Goal: Find specific page/section: Find specific page/section

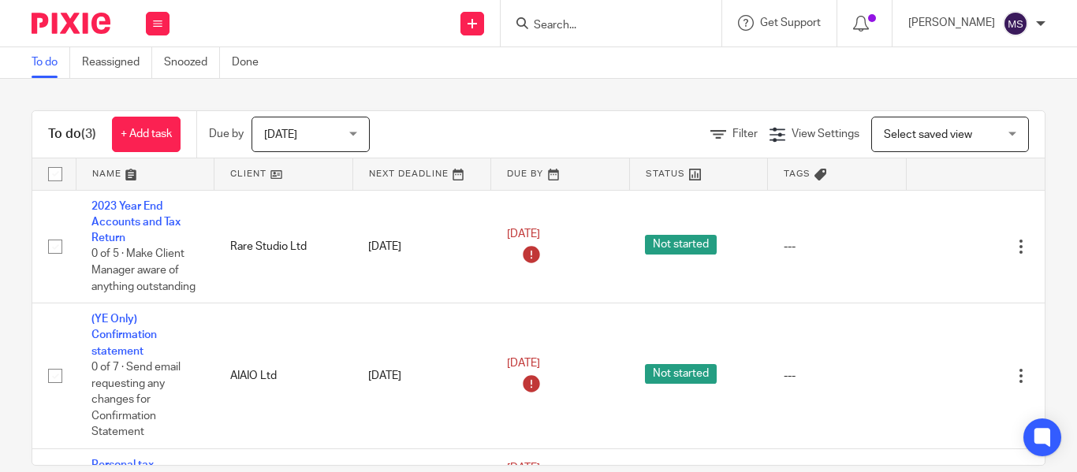
click at [532, 26] on input "Search" at bounding box center [603, 26] width 142 height 14
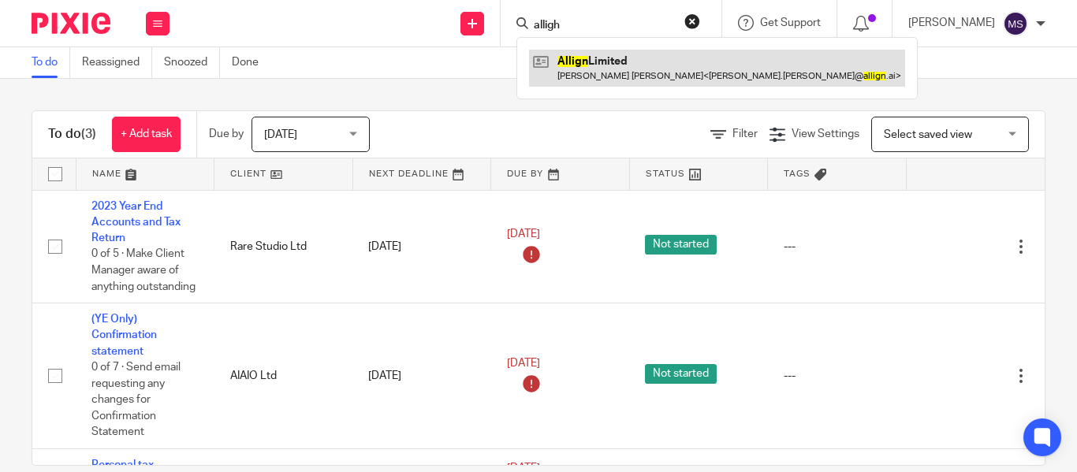
type input "alligh"
click at [587, 76] on link at bounding box center [717, 68] width 376 height 36
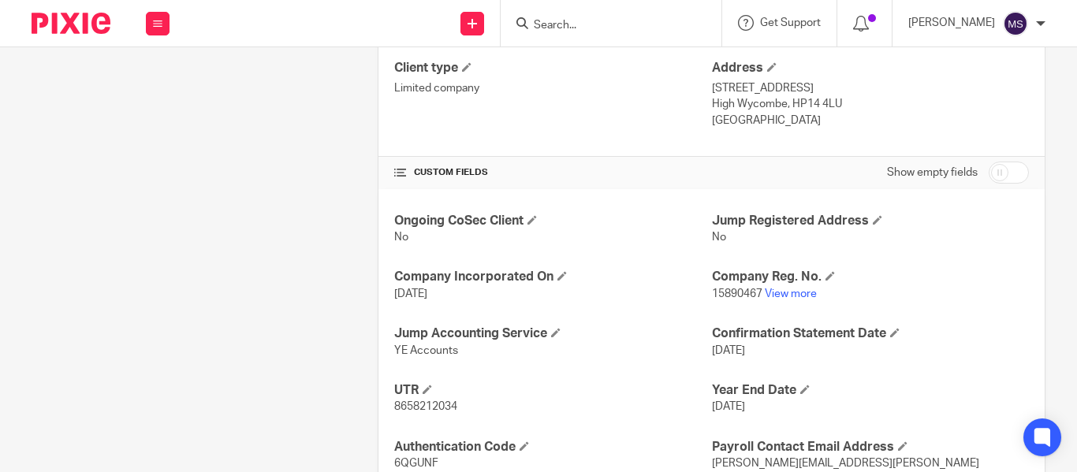
scroll to position [449, 0]
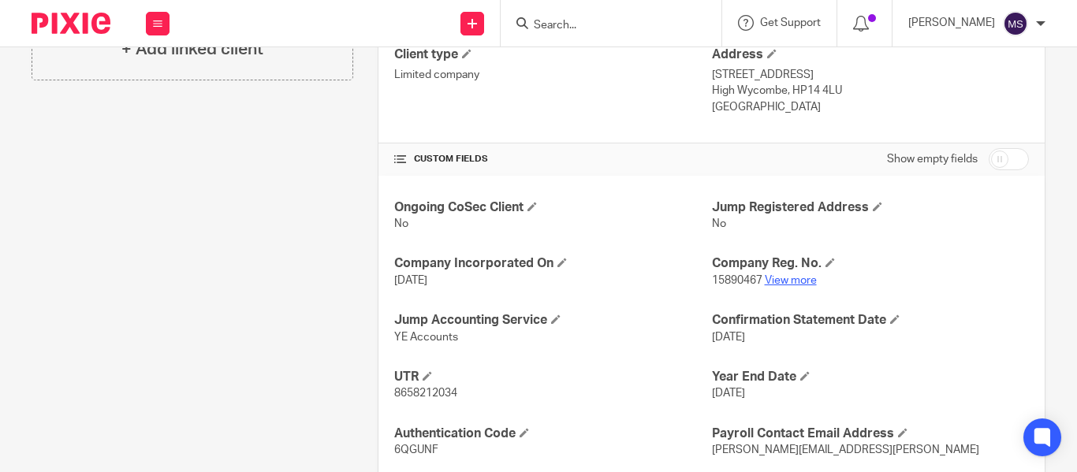
click at [810, 285] on link "View more" at bounding box center [791, 280] width 52 height 11
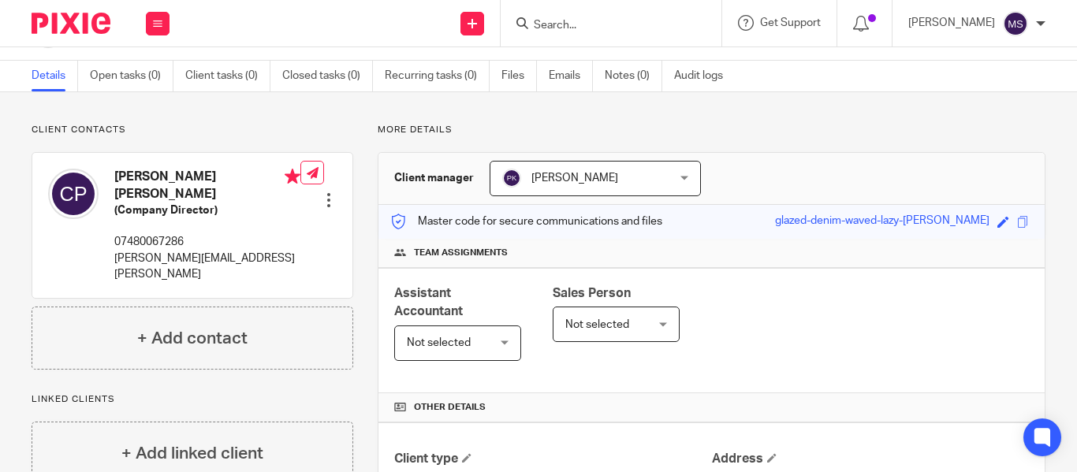
scroll to position [0, 0]
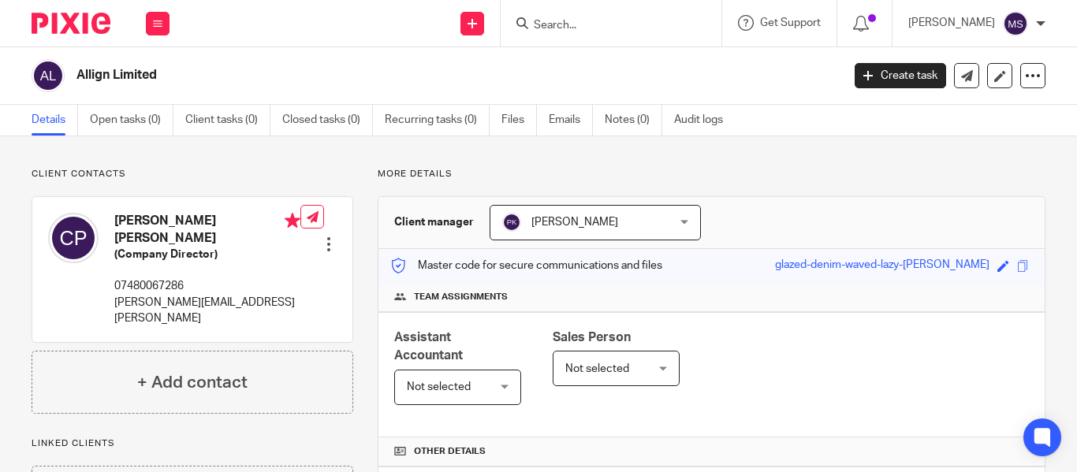
click at [562, 16] on form at bounding box center [616, 23] width 168 height 20
click at [532, 21] on input "Search" at bounding box center [603, 26] width 142 height 14
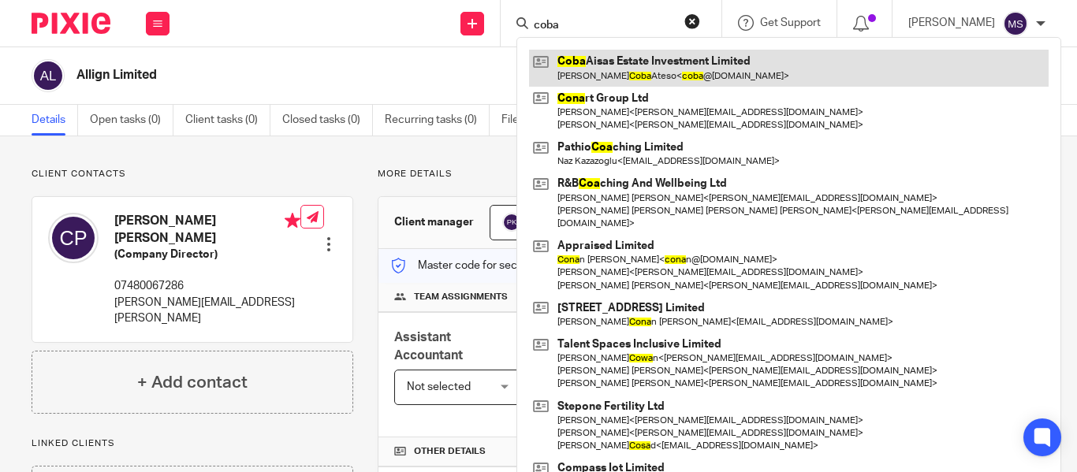
type input "coba"
click at [590, 67] on link at bounding box center [789, 68] width 520 height 36
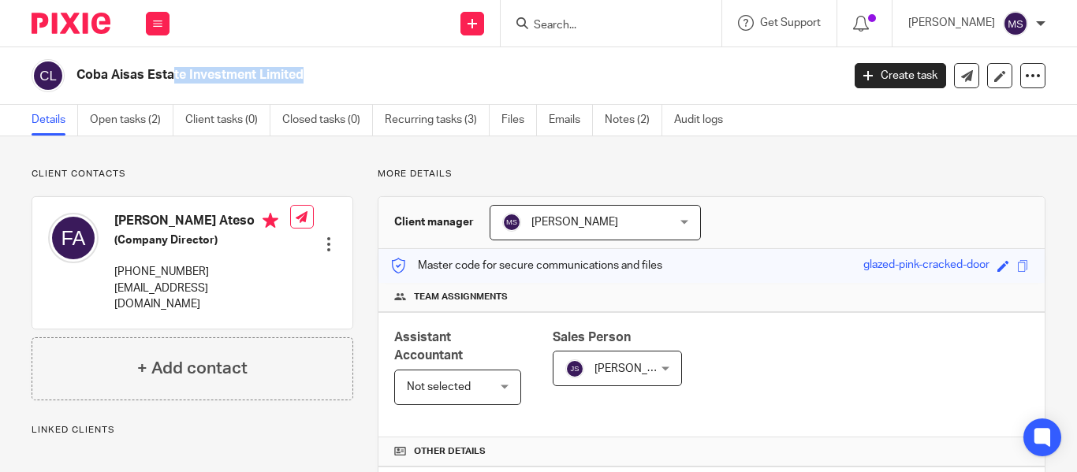
click at [173, 74] on h2 "Coba Aisas Estate Investment Limited" at bounding box center [378, 75] width 604 height 17
click at [551, 20] on input "Search" at bounding box center [603, 26] width 142 height 14
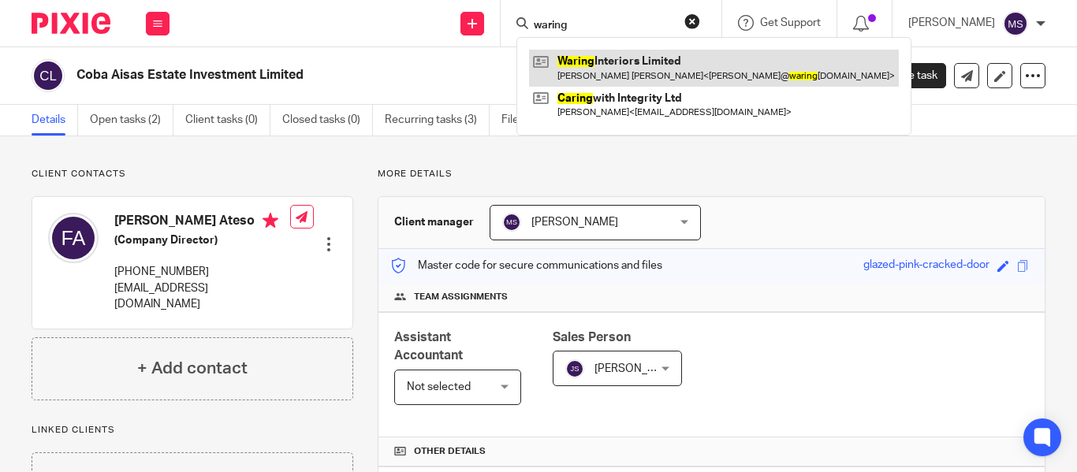
type input "waring"
click at [609, 74] on link at bounding box center [714, 68] width 370 height 36
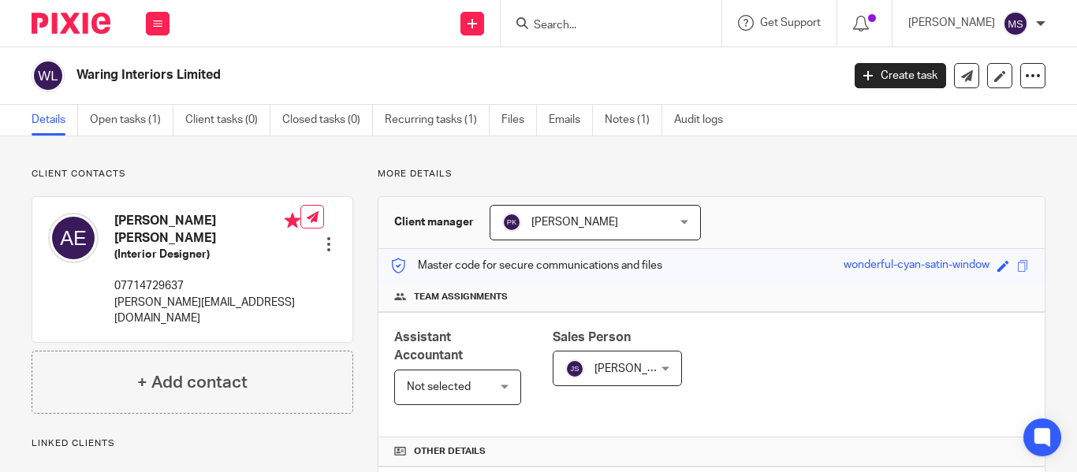
scroll to position [491, 0]
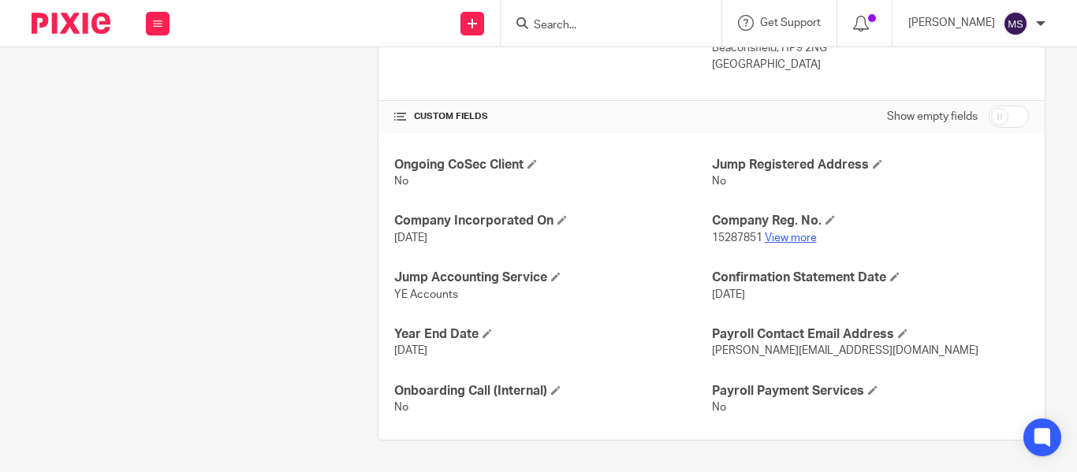
click at [788, 240] on link "View more" at bounding box center [791, 238] width 52 height 11
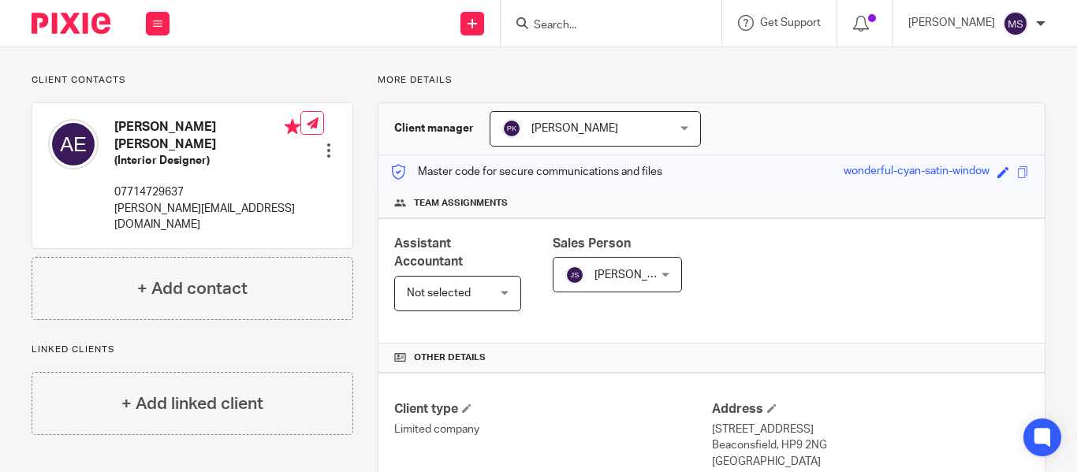
scroll to position [0, 0]
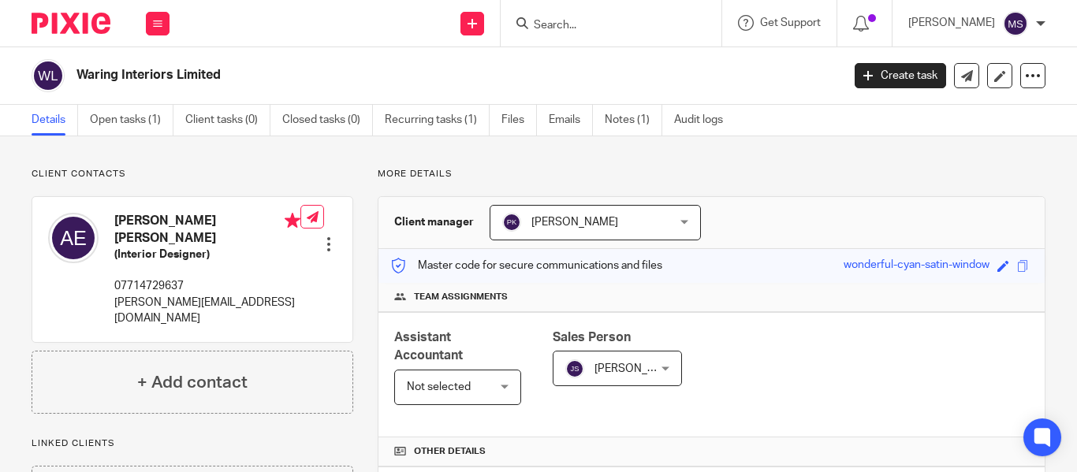
click at [173, 74] on h2 "Waring Interiors Limited" at bounding box center [378, 75] width 604 height 17
copy main "Waring Interiors Limited Create task Update from Companies House Export data Me…"
click at [542, 22] on input "Search" at bounding box center [603, 26] width 142 height 14
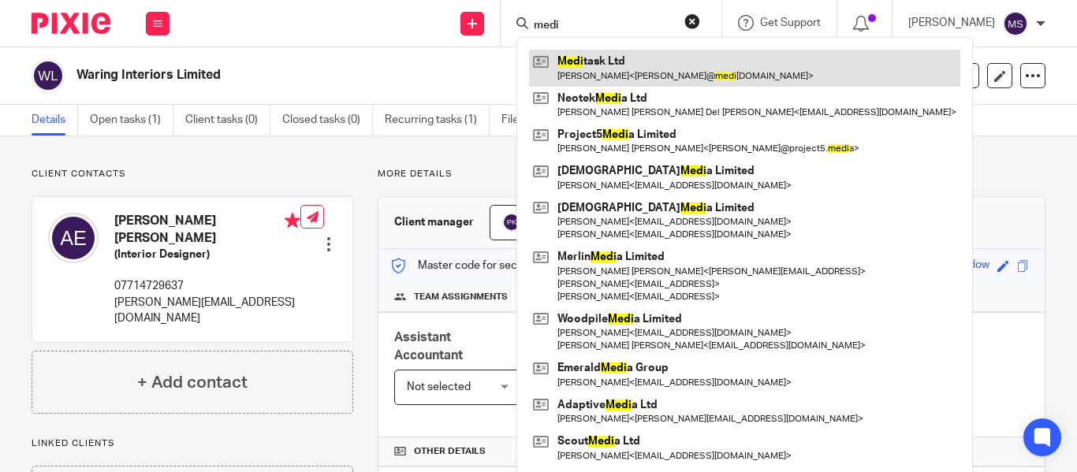
type input "medi"
click at [571, 76] on link at bounding box center [744, 68] width 431 height 36
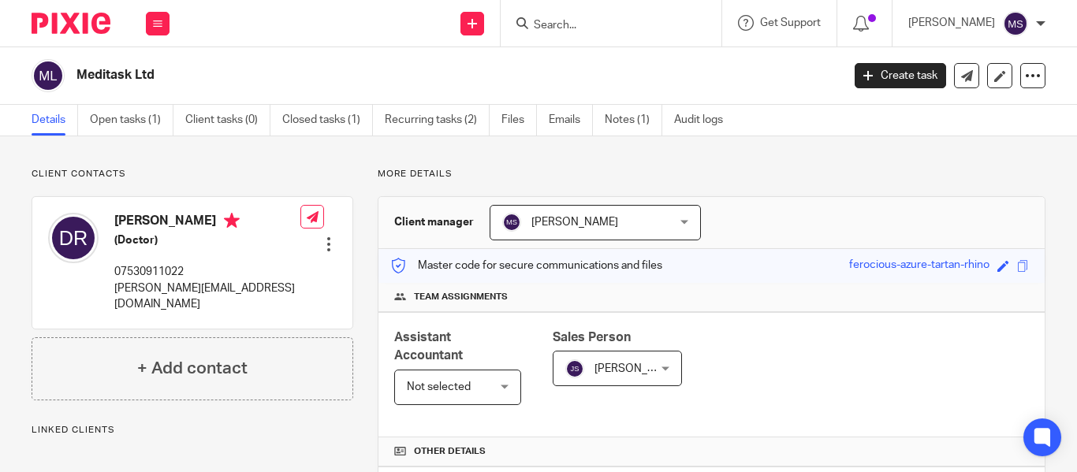
scroll to position [389, 0]
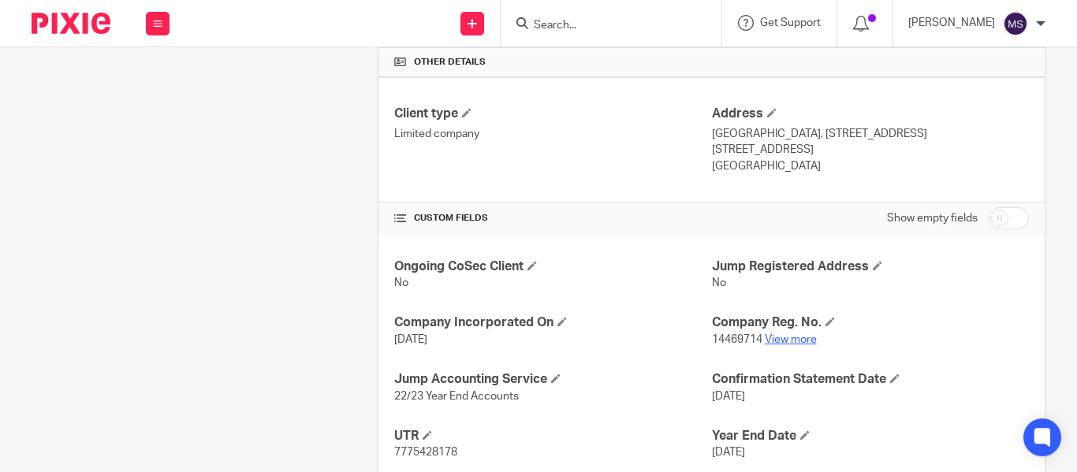
click at [777, 340] on link "View more" at bounding box center [791, 339] width 52 height 11
click at [540, 30] on input "Search" at bounding box center [603, 26] width 142 height 14
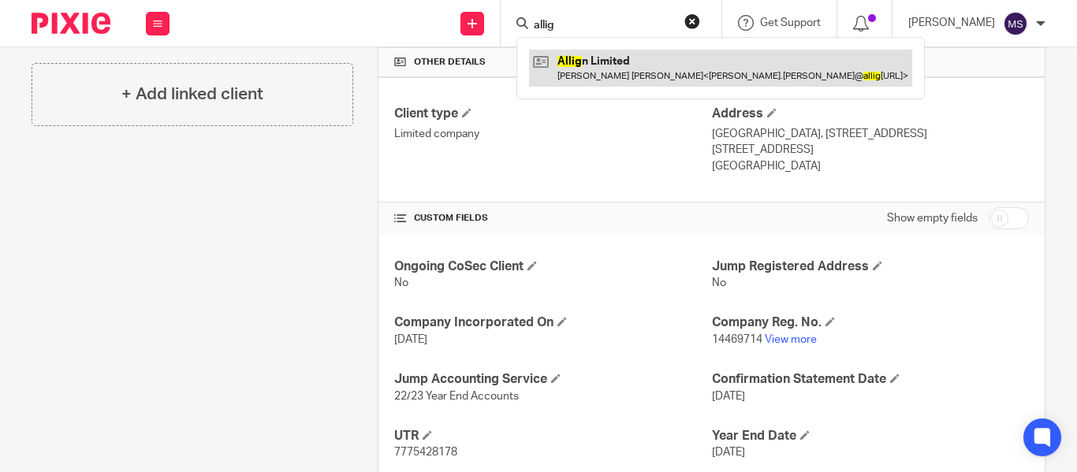
type input "allig"
click at [572, 53] on link at bounding box center [720, 68] width 383 height 36
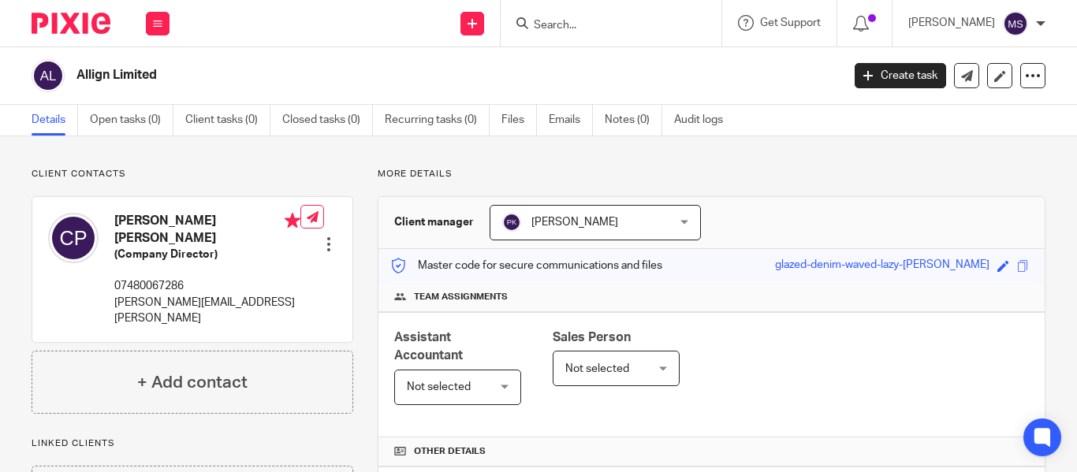
click at [233, 83] on h2 "Allign Limited" at bounding box center [378, 75] width 604 height 17
copy main "Allign Limited Create task Update from Companies House Export data Merge Archiv…"
